Goal: Navigation & Orientation: Go to known website

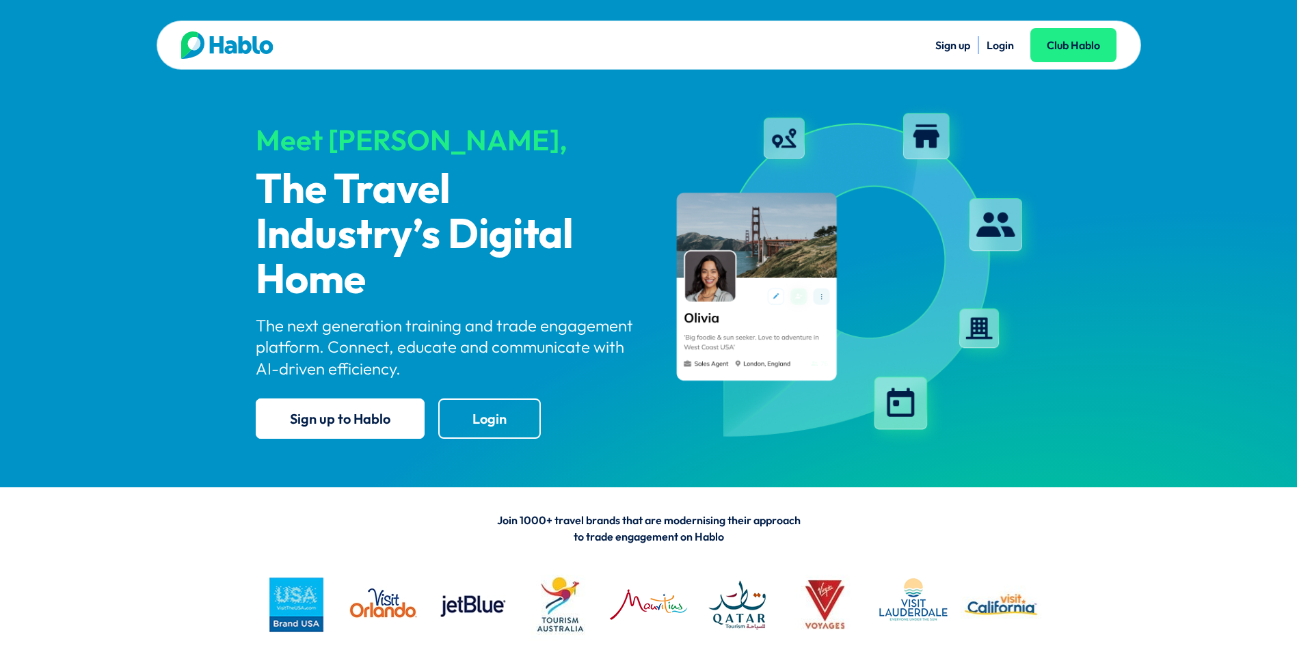
click at [1010, 42] on link "Login" at bounding box center [1000, 45] width 27 height 14
click at [998, 45] on link "Login" at bounding box center [1000, 45] width 27 height 14
click at [1005, 49] on link "Login" at bounding box center [1000, 45] width 27 height 14
